Goal: Task Accomplishment & Management: Manage account settings

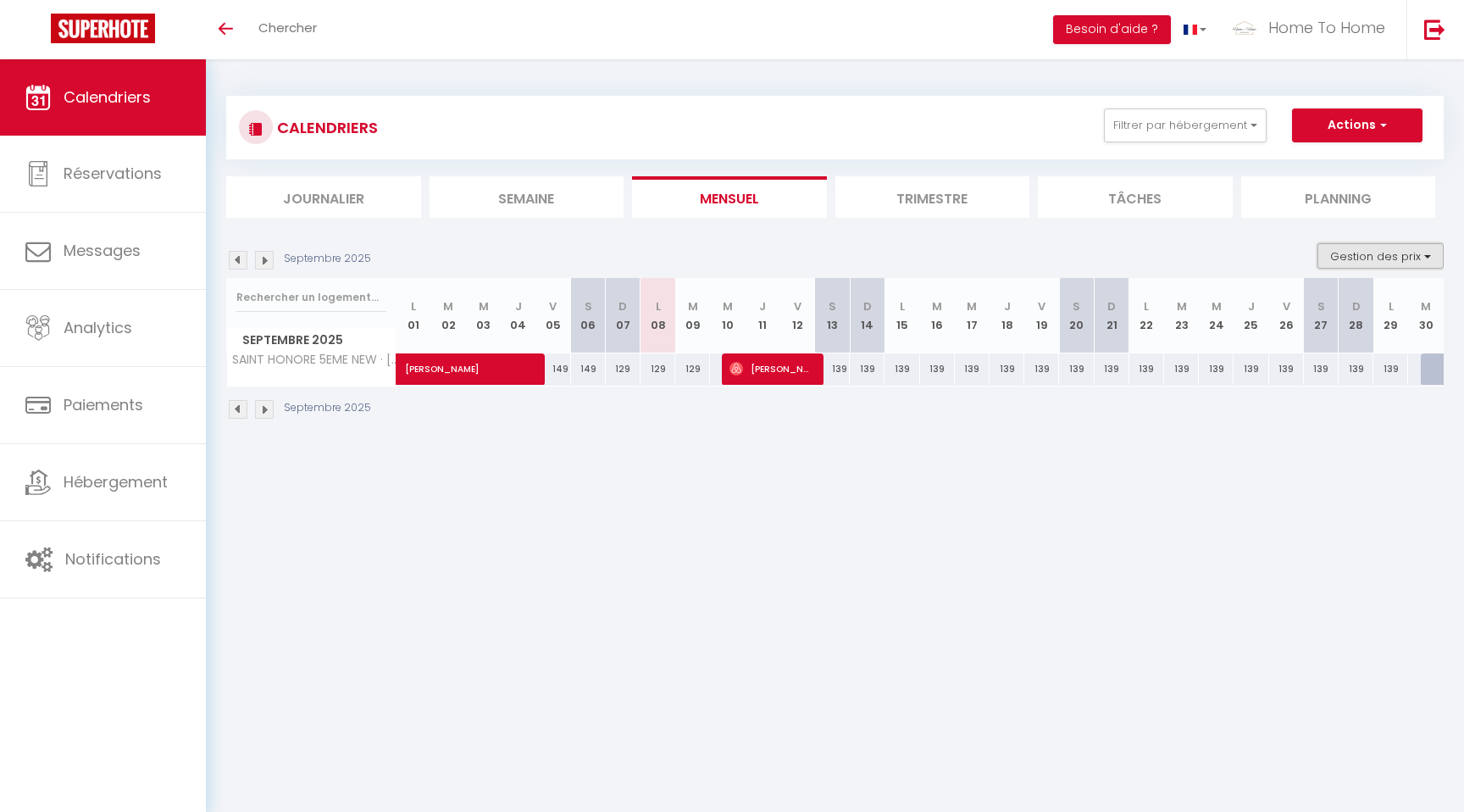
click at [1382, 266] on button "Gestion des prix" at bounding box center [1381, 255] width 126 height 25
click at [1158, 121] on button "Filtrer par hébergement" at bounding box center [1185, 125] width 163 height 34
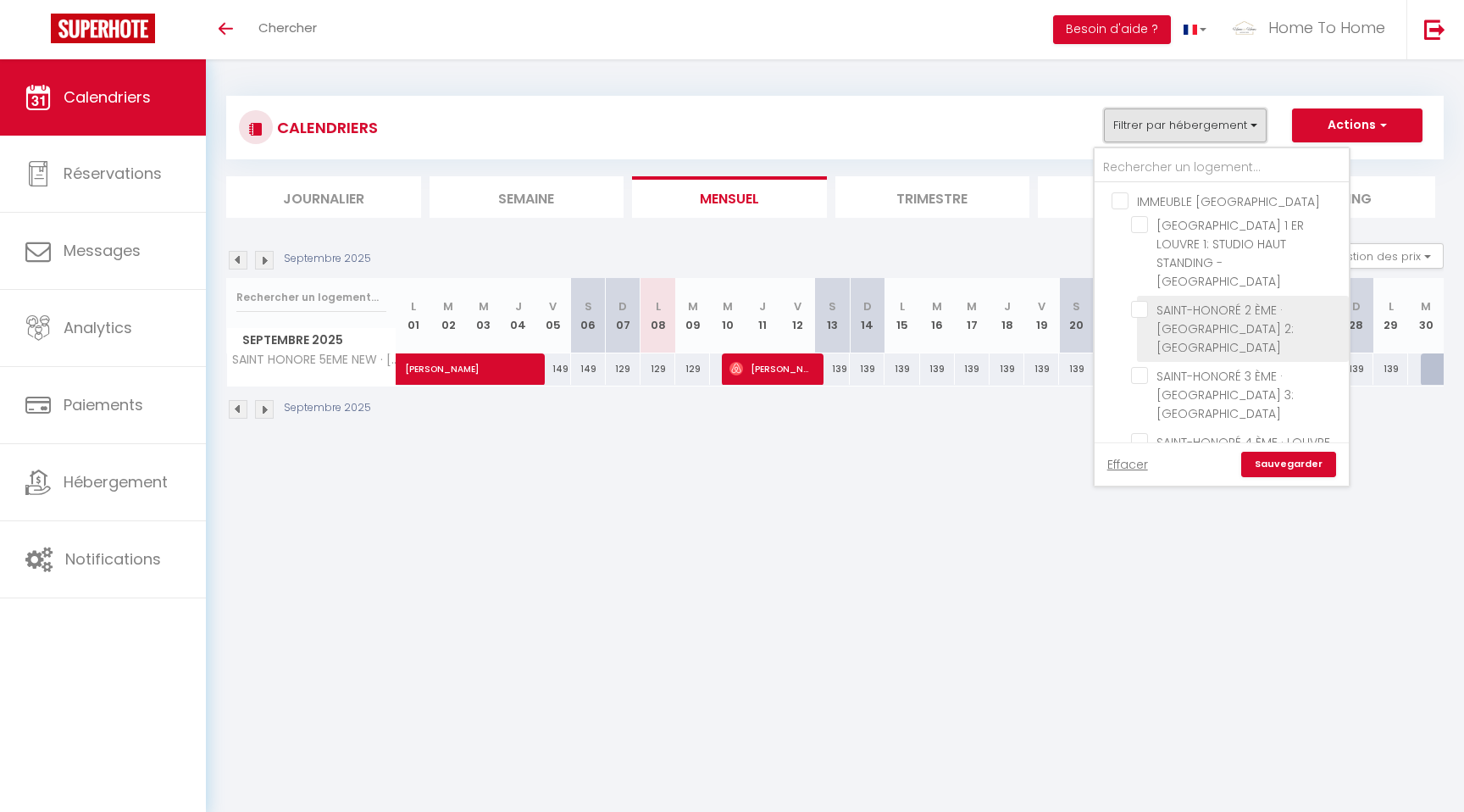
scroll to position [405, 0]
click at [1142, 469] on input "SAINT HONORE 5EME NEW · [GEOGRAPHIC_DATA] | [GEOGRAPHIC_DATA]" at bounding box center [1237, 477] width 211 height 17
checkbox input "false"
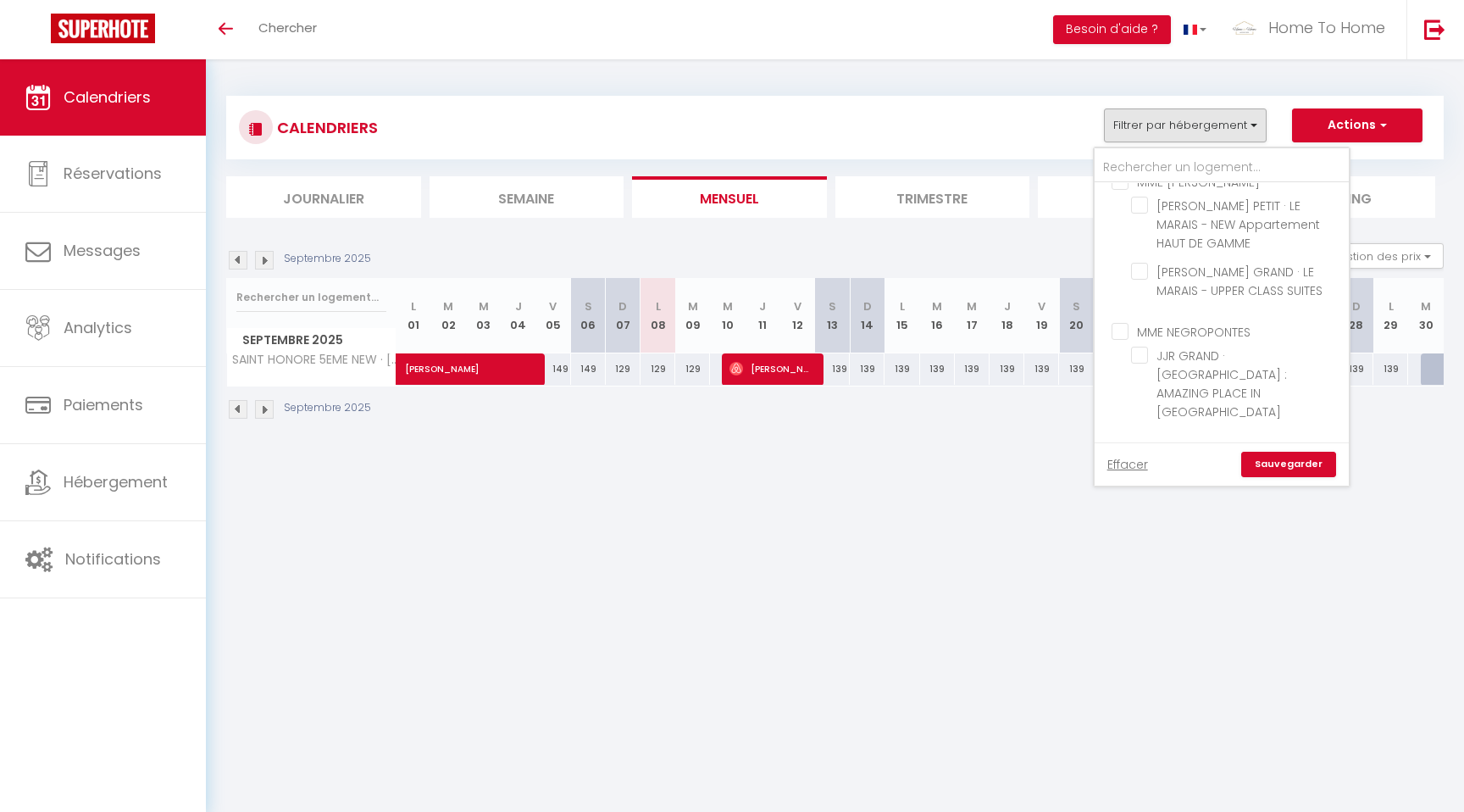
checkbox input "false"
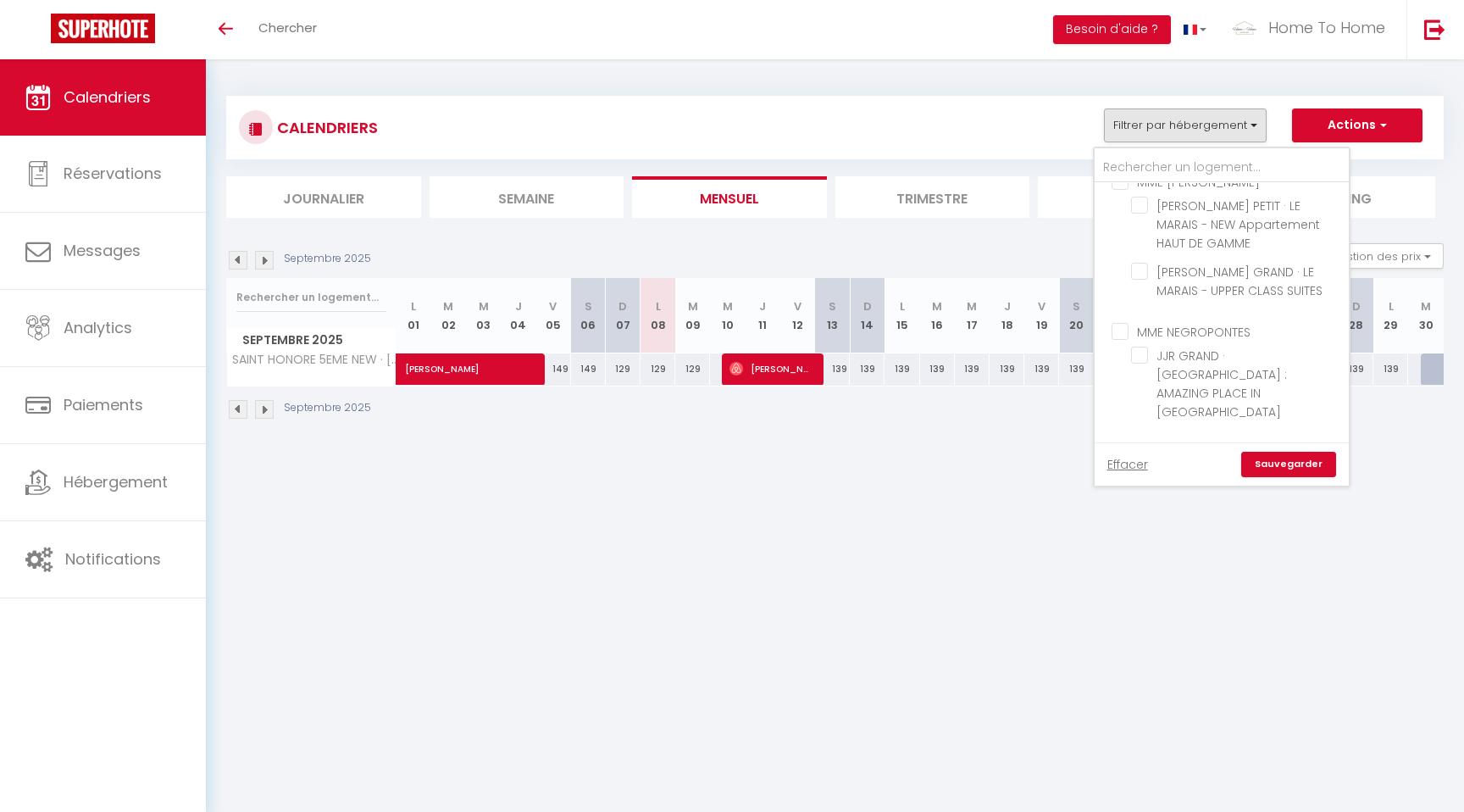
checkbox input "false"
click at [1304, 472] on link "Sauvegarder" at bounding box center [1288, 464] width 94 height 25
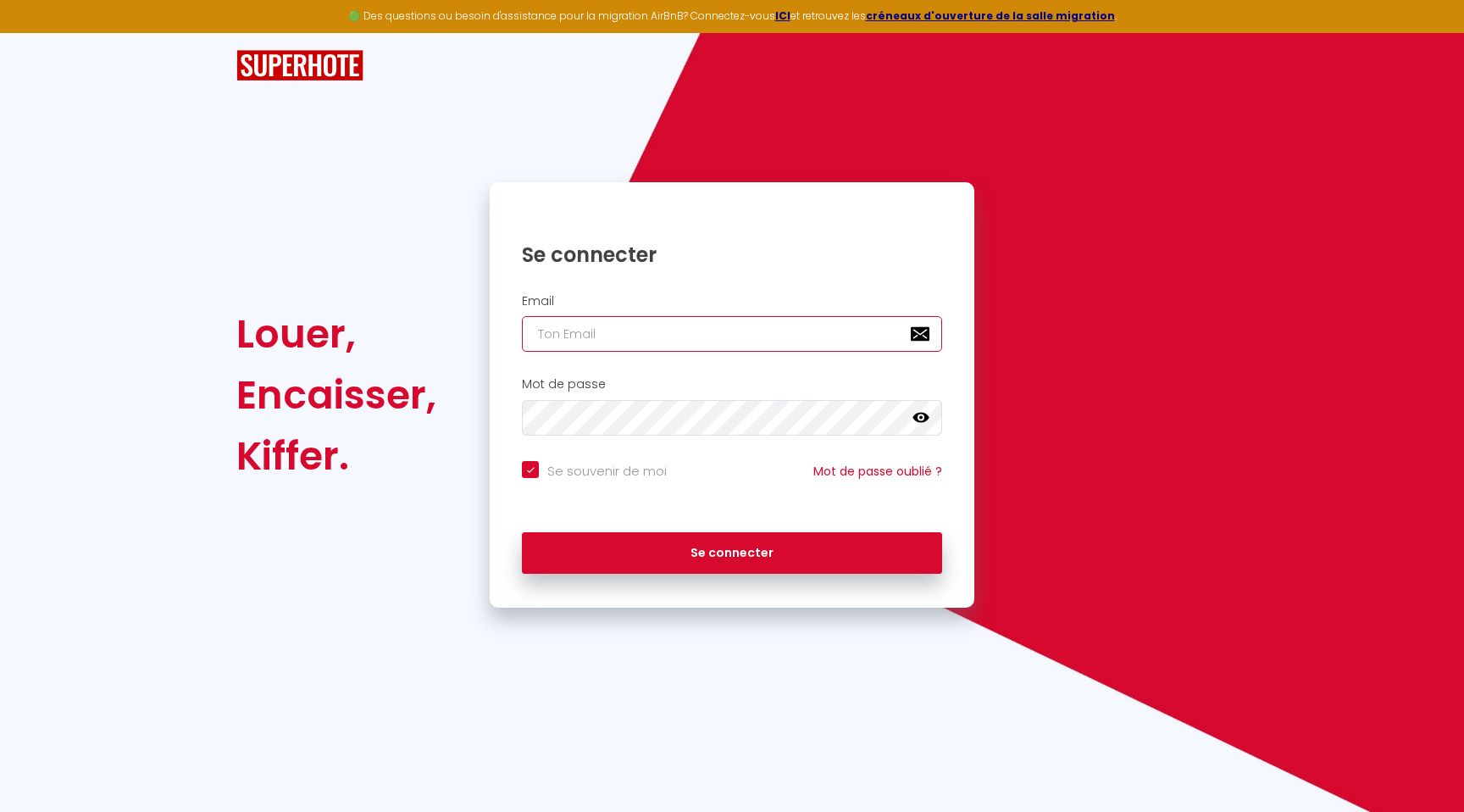
click at [733, 344] on input "email" at bounding box center [732, 334] width 420 height 36
type input "[EMAIL_ADDRESS][DOMAIN_NAME]"
click at [522, 532] on button "Se connecter" at bounding box center [732, 553] width 420 height 42
checkbox input "true"
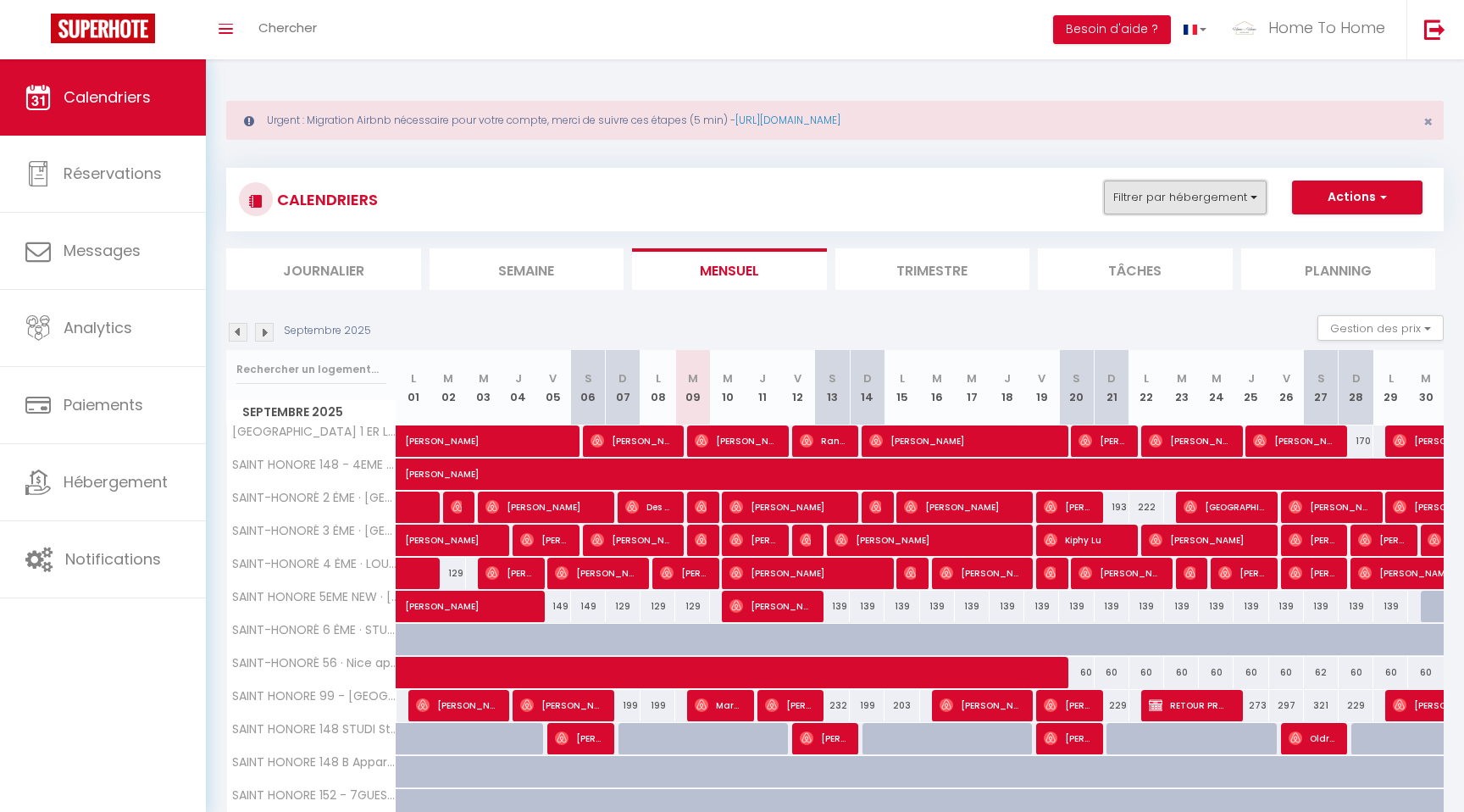
click at [1191, 200] on button "Filtrer par hébergement" at bounding box center [1185, 197] width 163 height 34
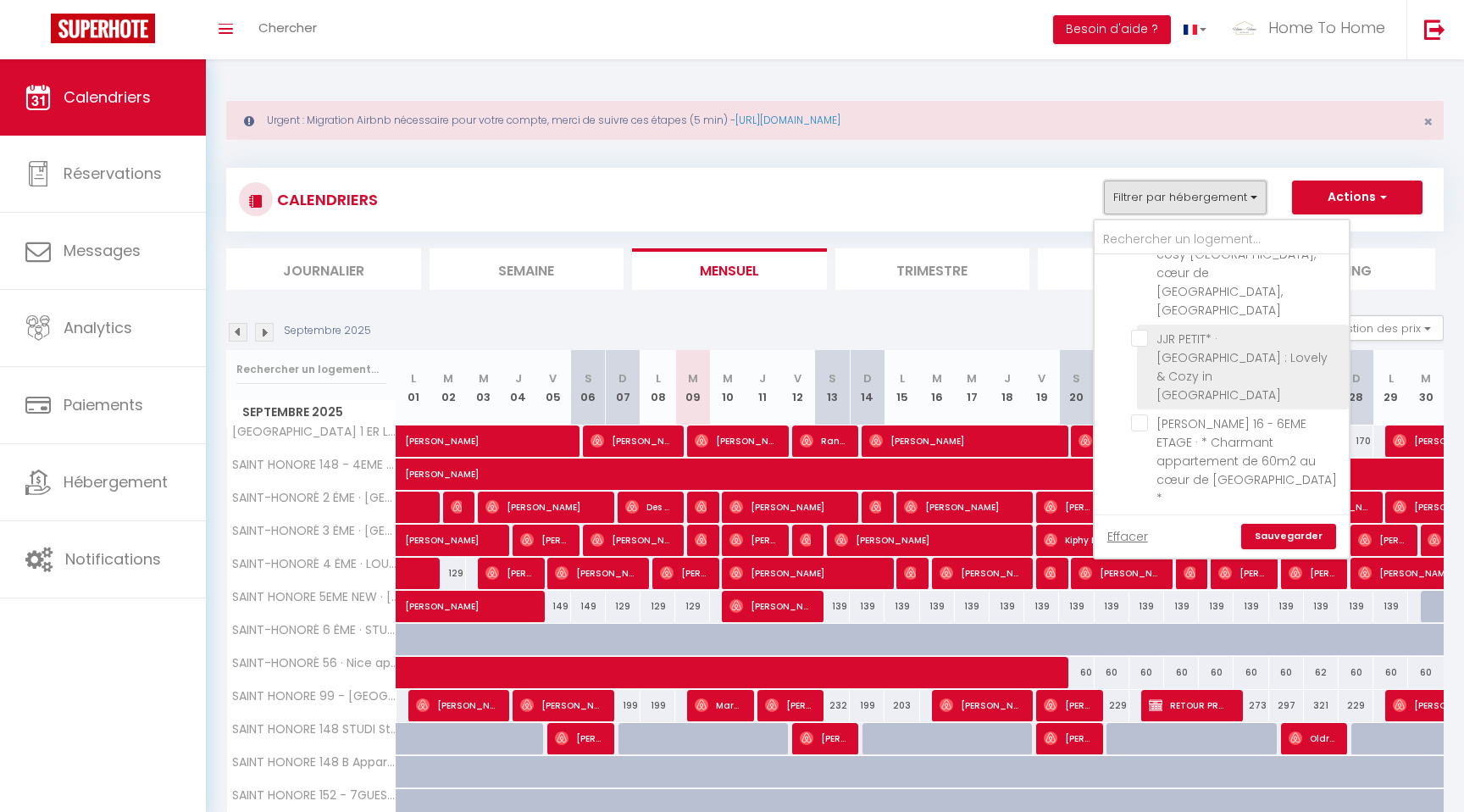
scroll to position [1315, 0]
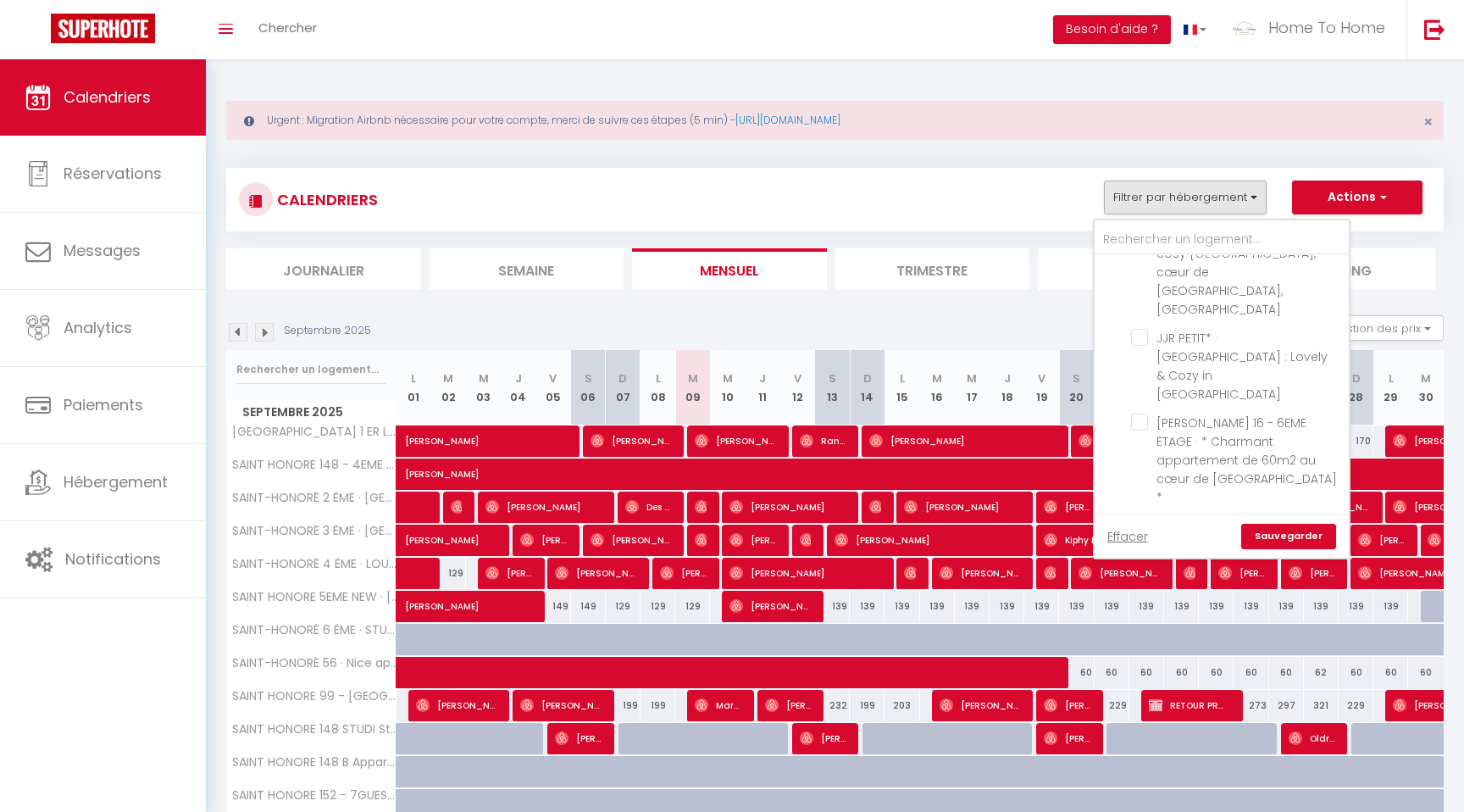
click at [267, 336] on img at bounding box center [265, 332] width 19 height 19
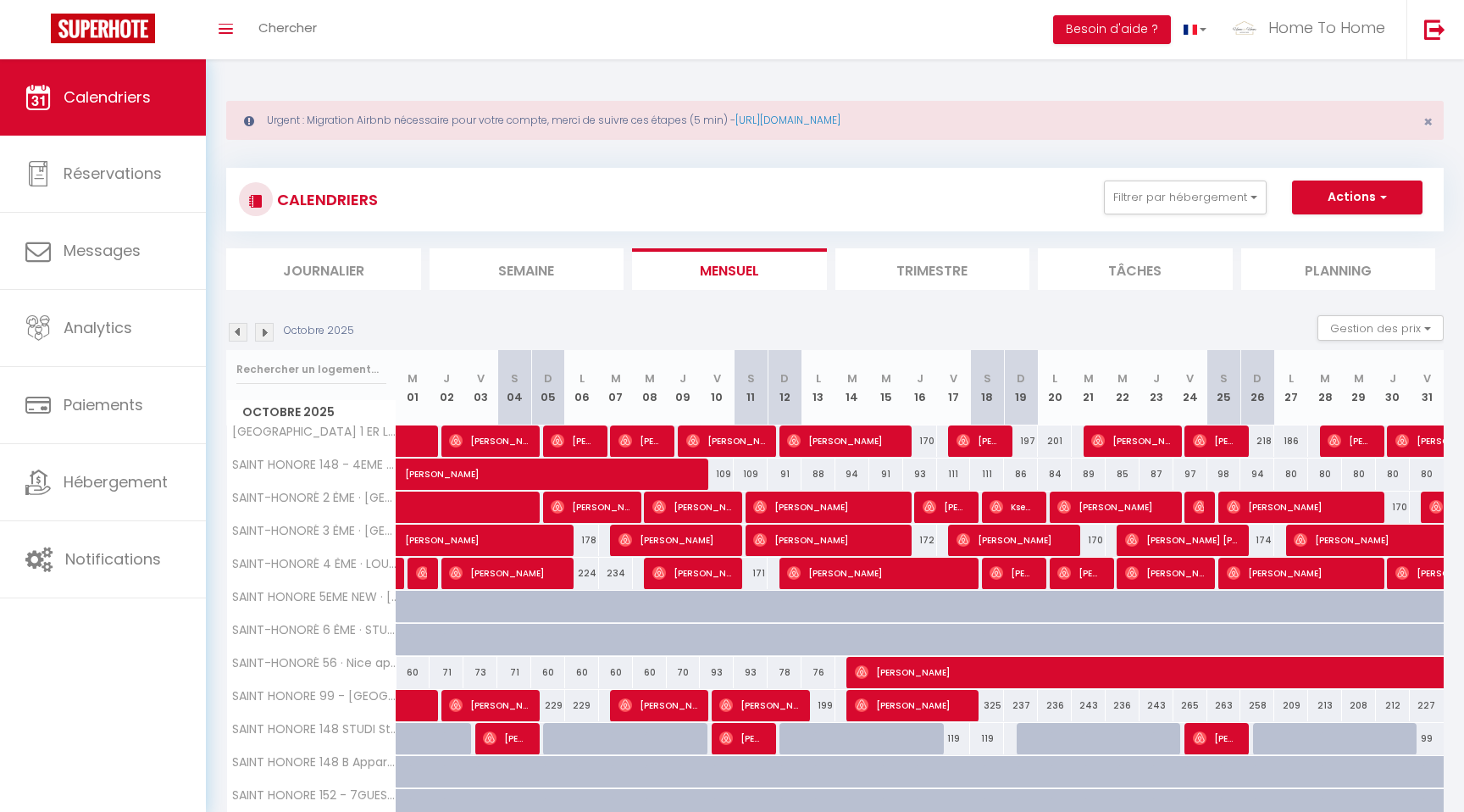
click at [267, 336] on img at bounding box center [265, 332] width 19 height 19
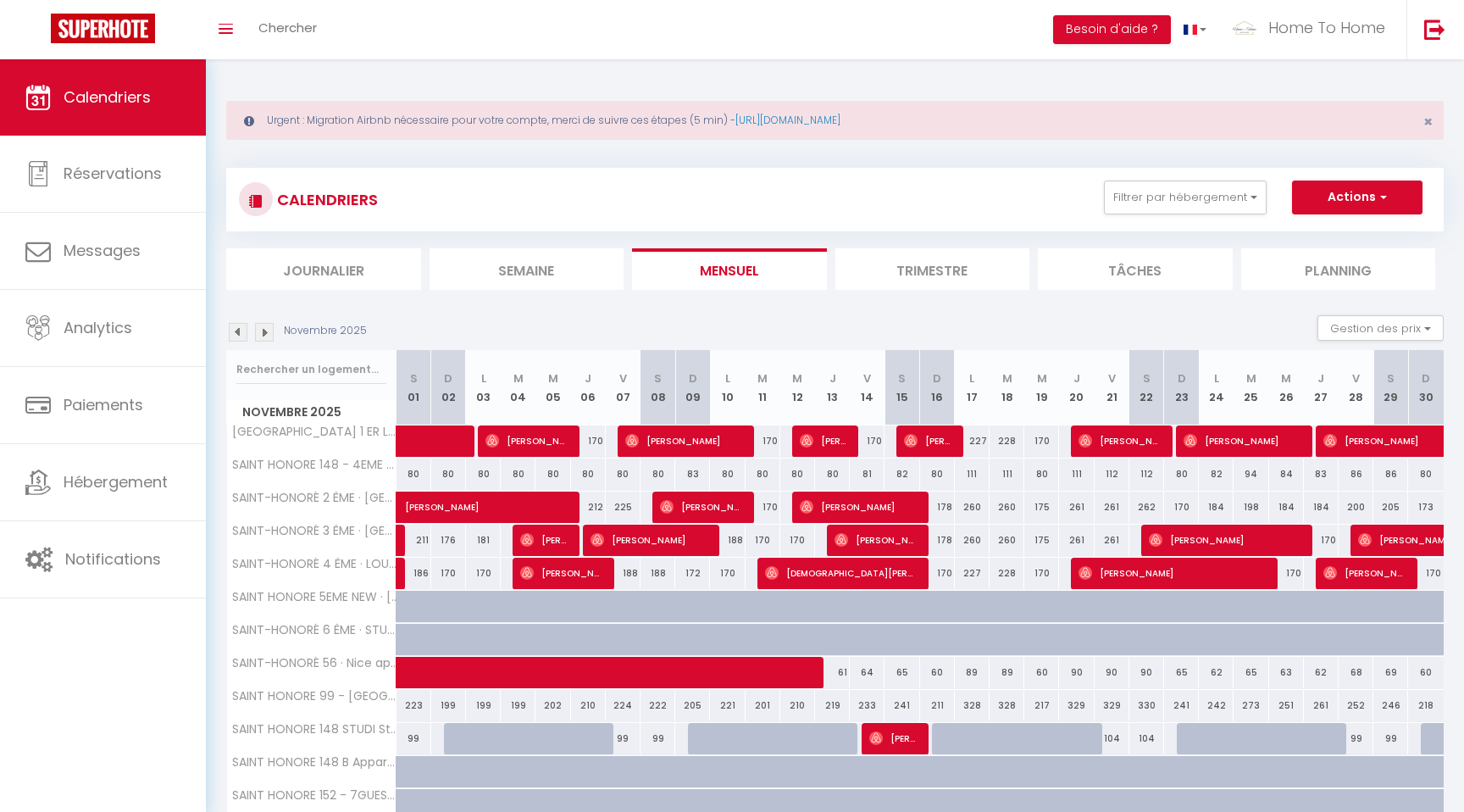
click at [267, 336] on img at bounding box center [265, 332] width 19 height 19
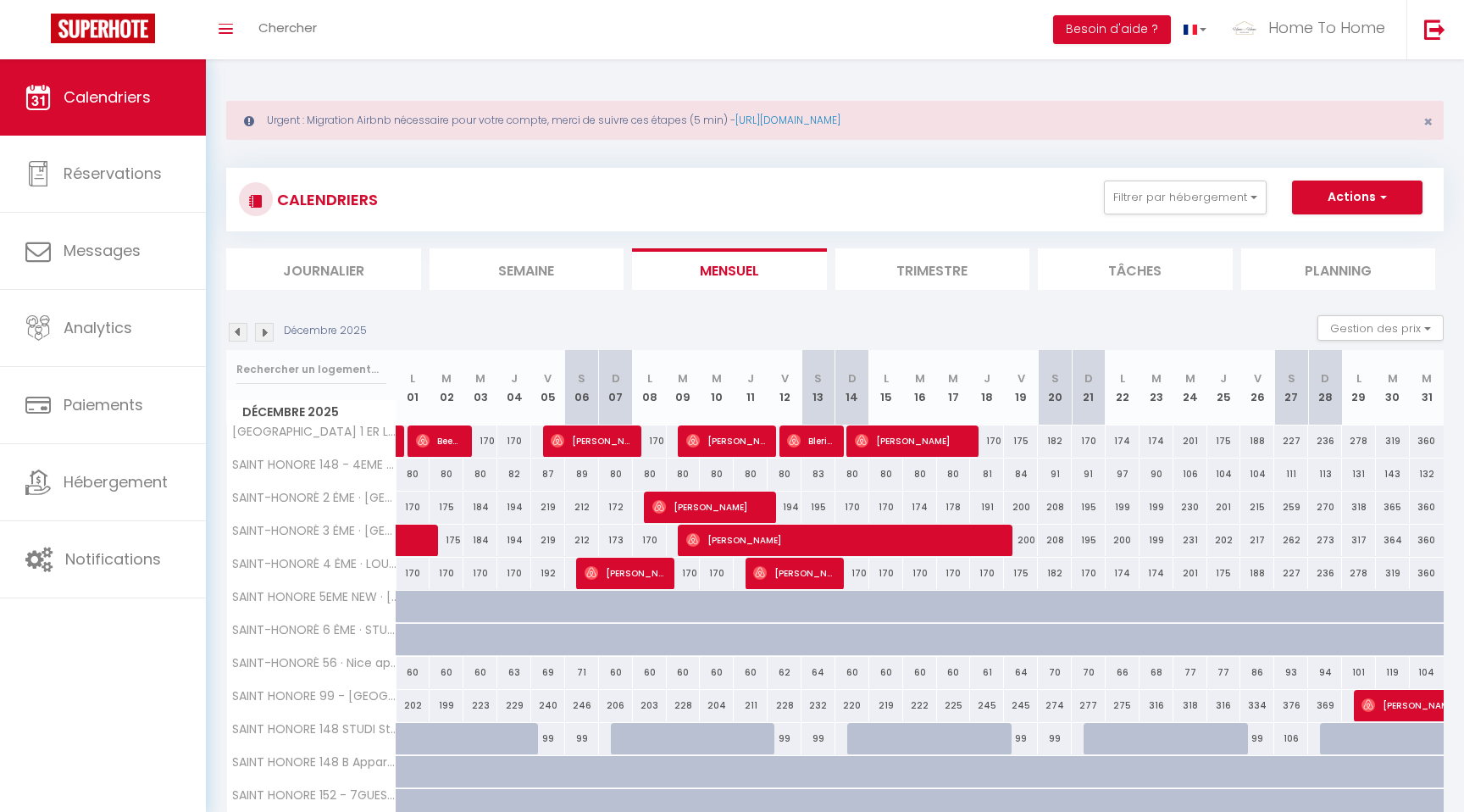
click at [267, 336] on img at bounding box center [265, 332] width 19 height 19
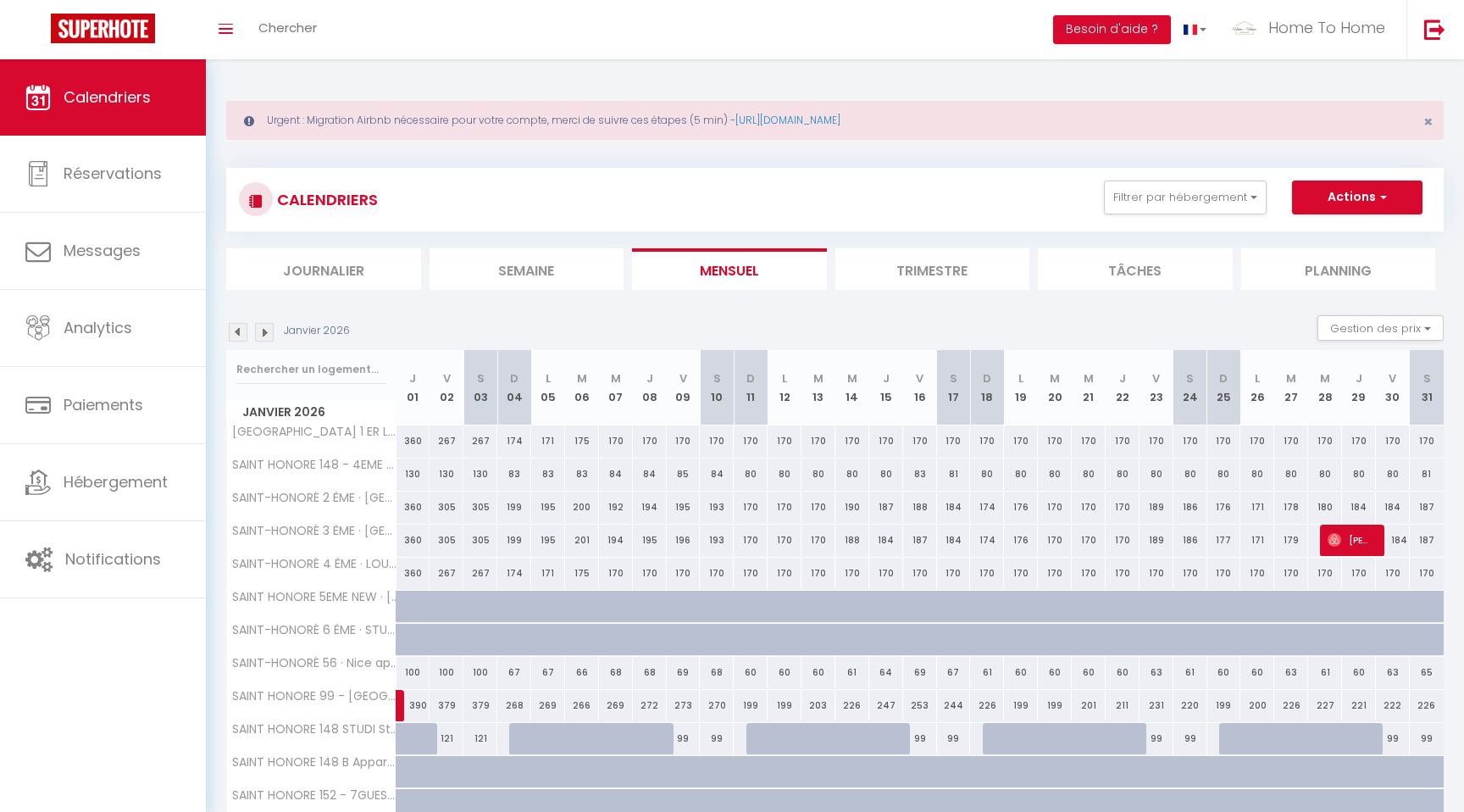
click at [267, 336] on img at bounding box center [265, 332] width 19 height 19
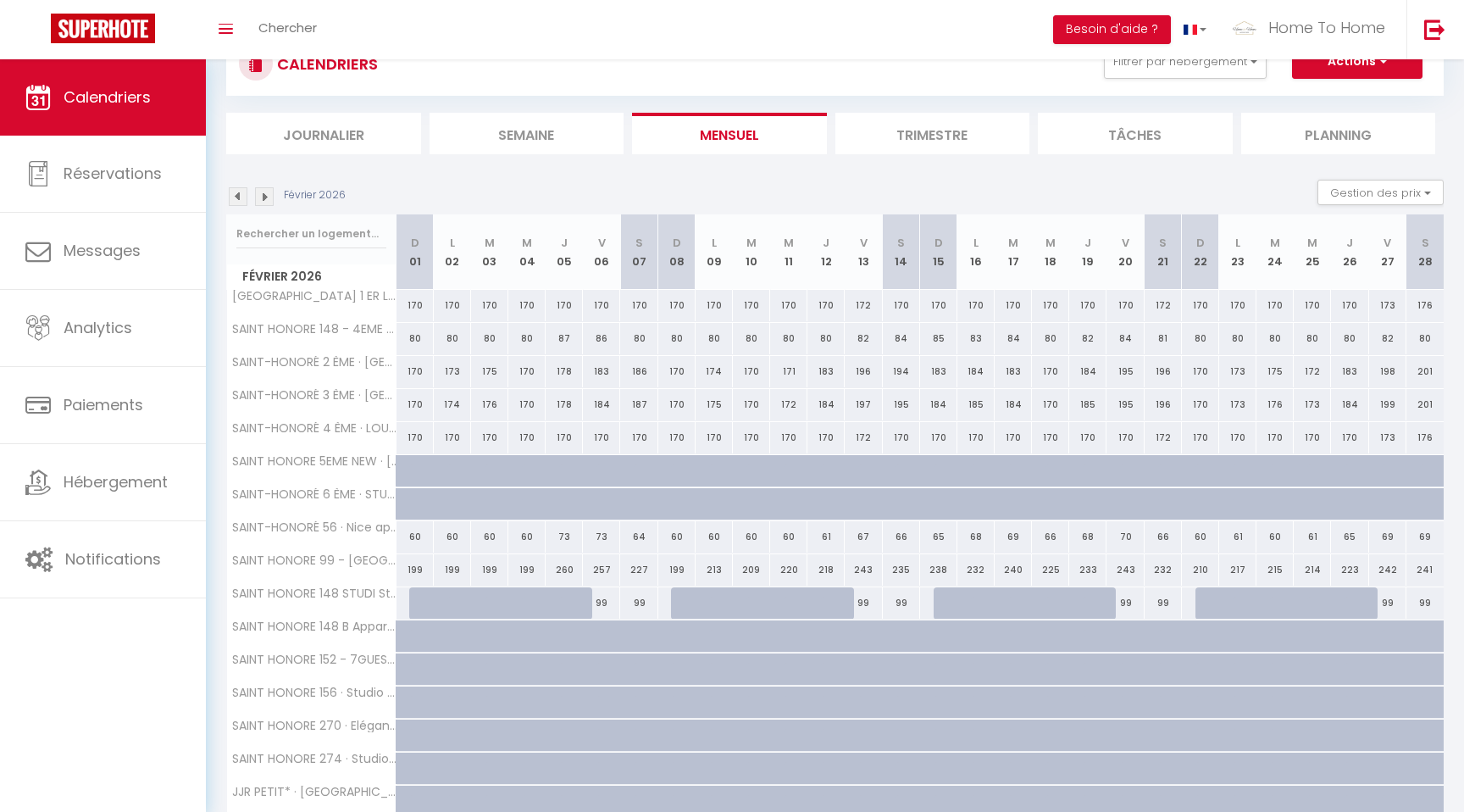
scroll to position [0, 0]
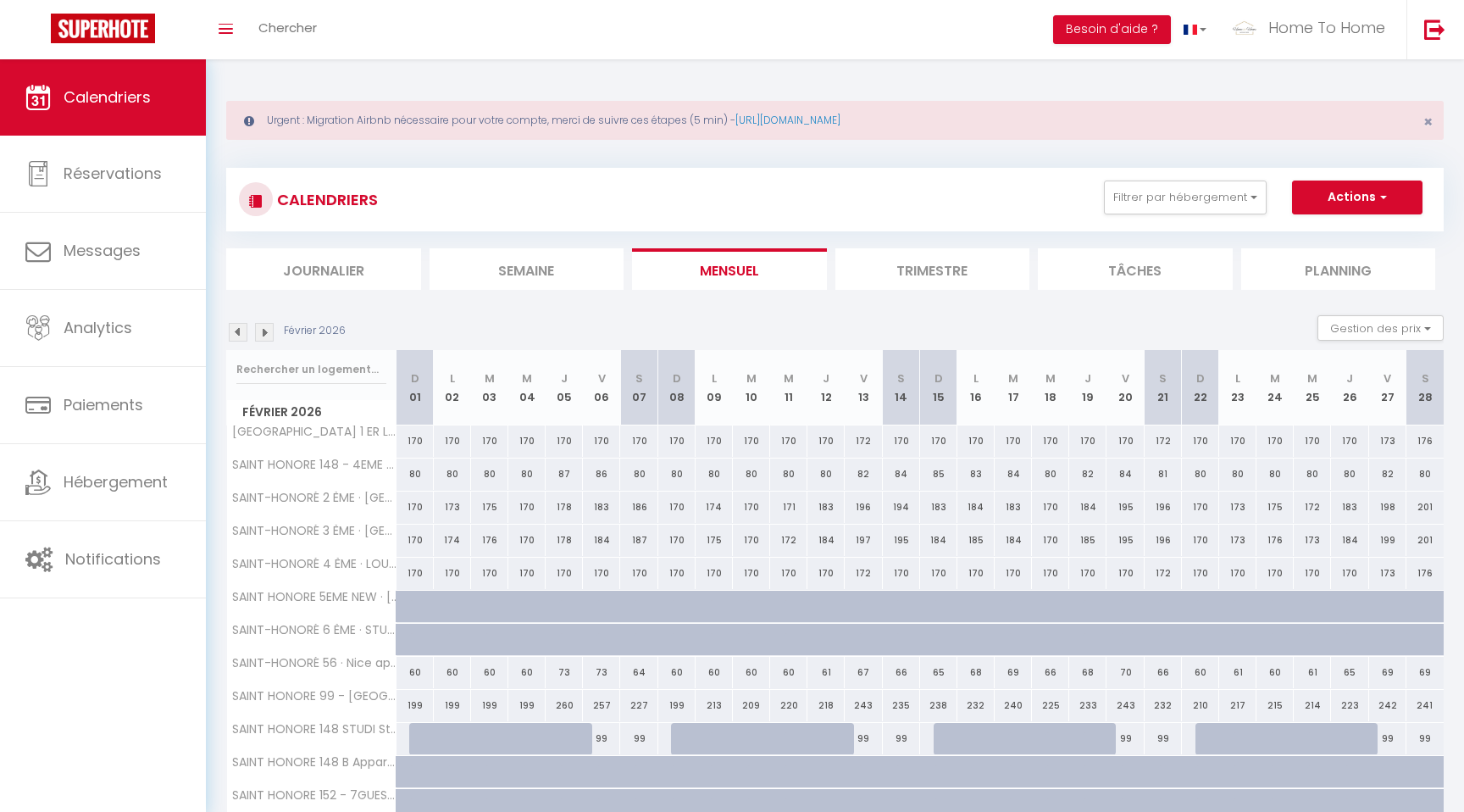
click at [230, 335] on img at bounding box center [239, 332] width 19 height 19
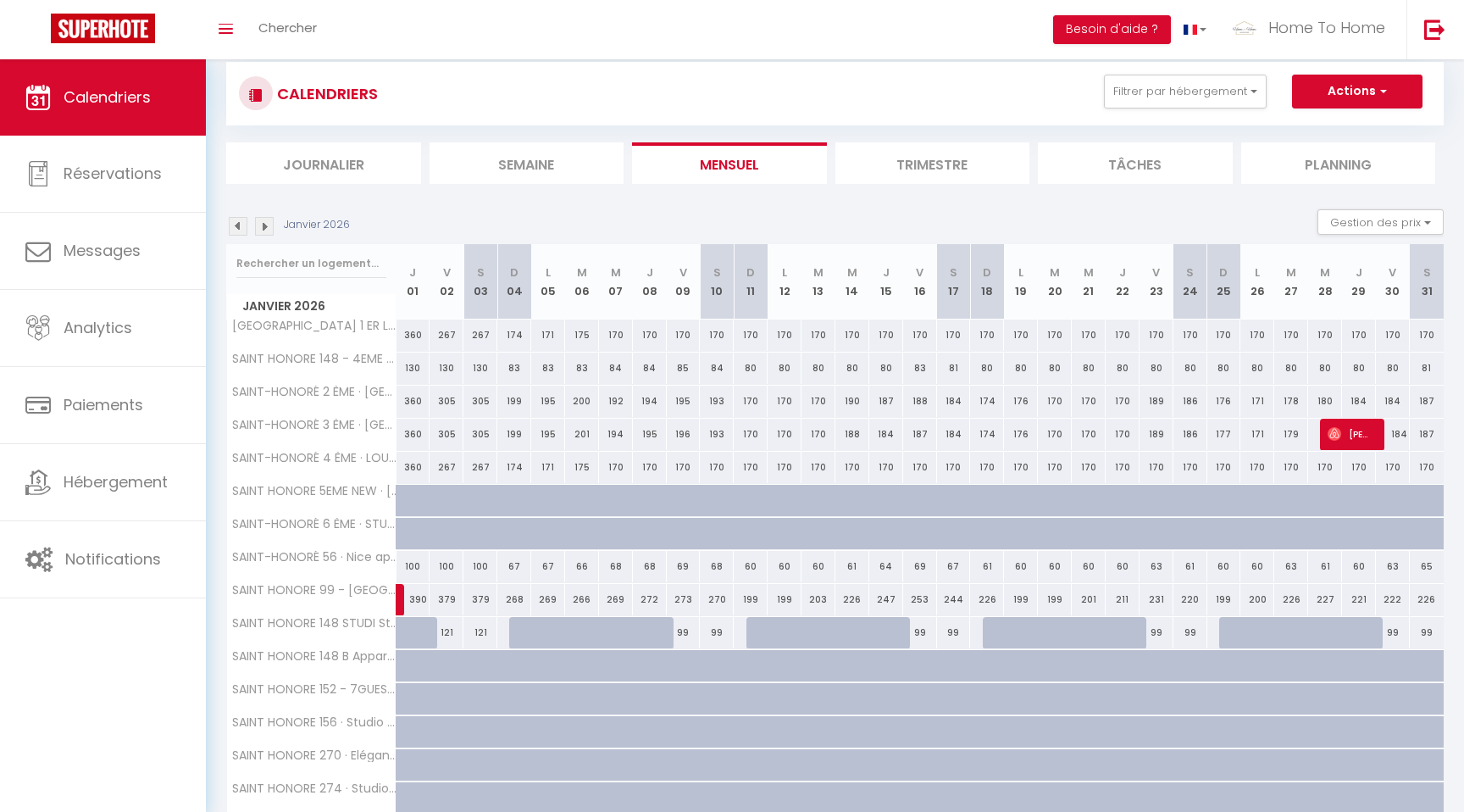
scroll to position [126, 0]
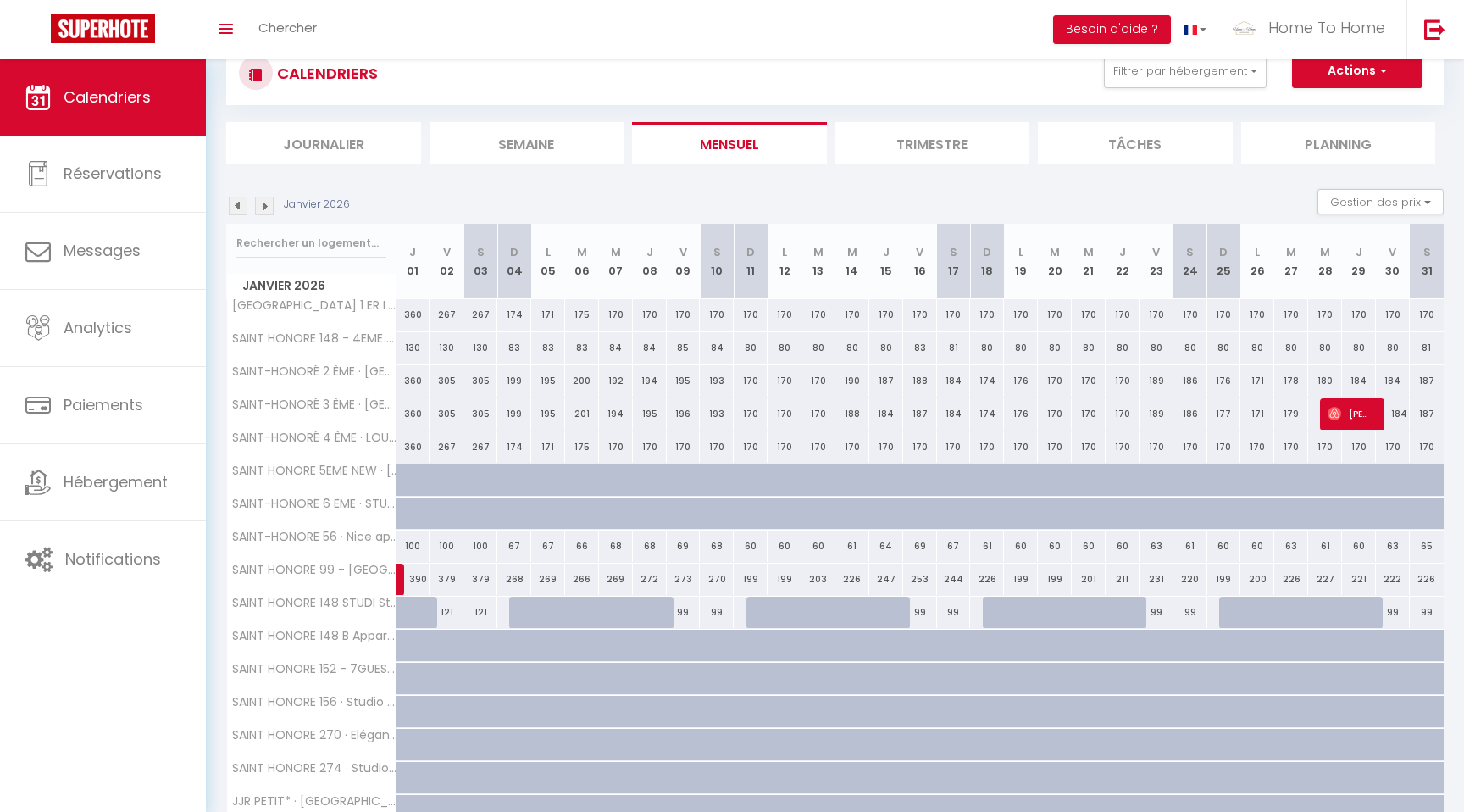
click at [233, 210] on img at bounding box center [239, 206] width 19 height 19
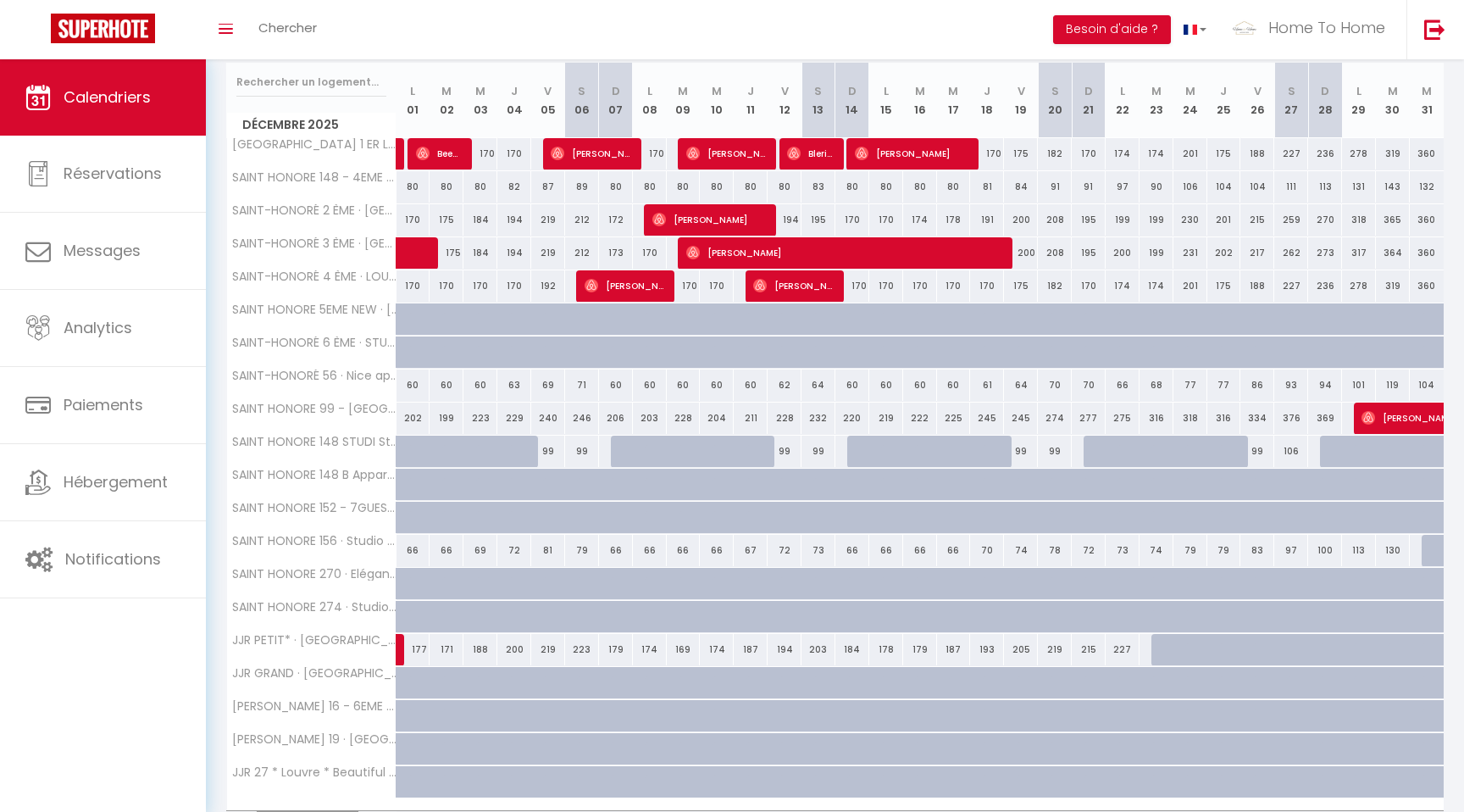
scroll to position [385, 0]
